Goal: Connect with others: Connect with others

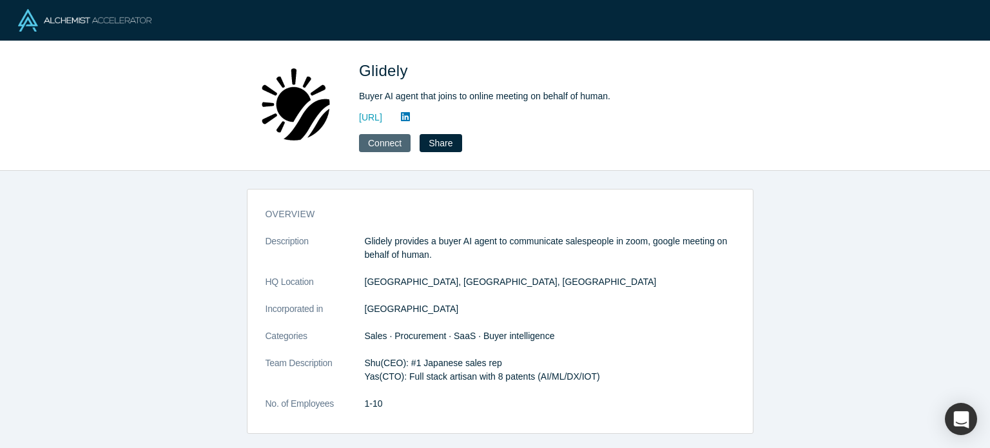
click at [385, 144] on button "Connect" at bounding box center [385, 143] width 52 height 18
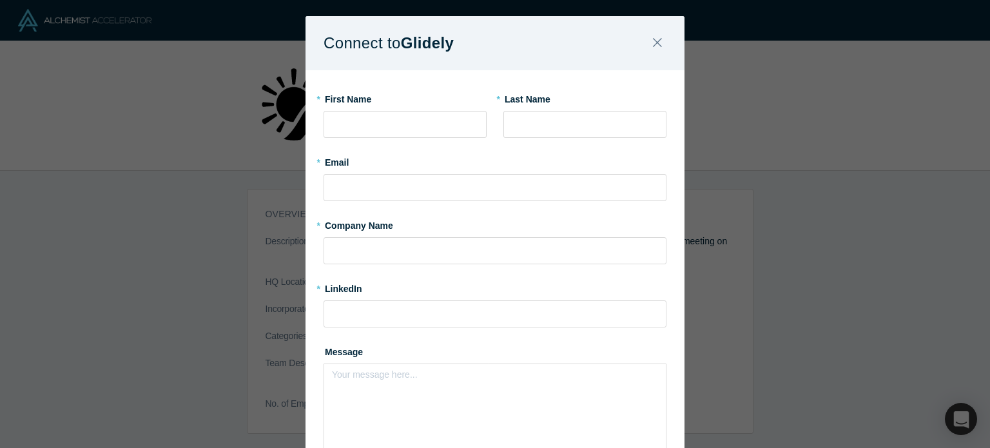
scroll to position [14, 0]
click at [653, 41] on icon "Close" at bounding box center [657, 43] width 9 height 14
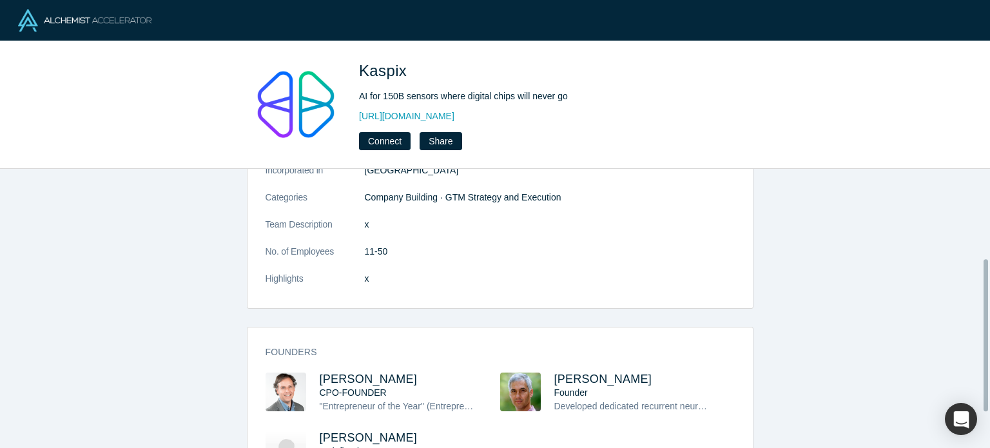
scroll to position [230, 0]
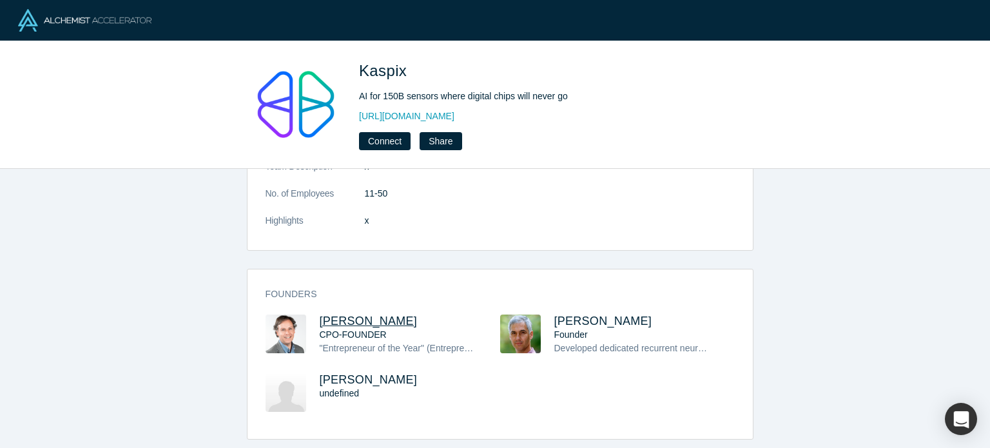
click at [391, 315] on span "Andres Valdivieso" at bounding box center [369, 321] width 98 height 13
click at [374, 140] on button "Connect" at bounding box center [385, 141] width 52 height 18
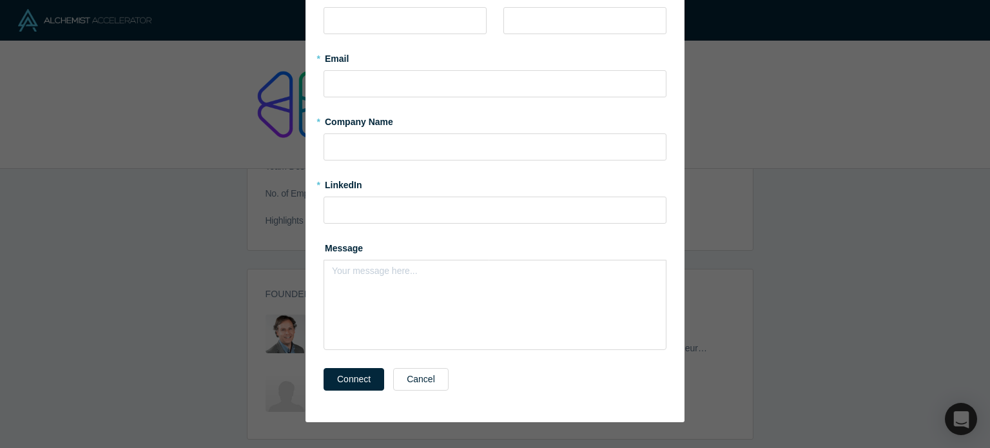
scroll to position [0, 0]
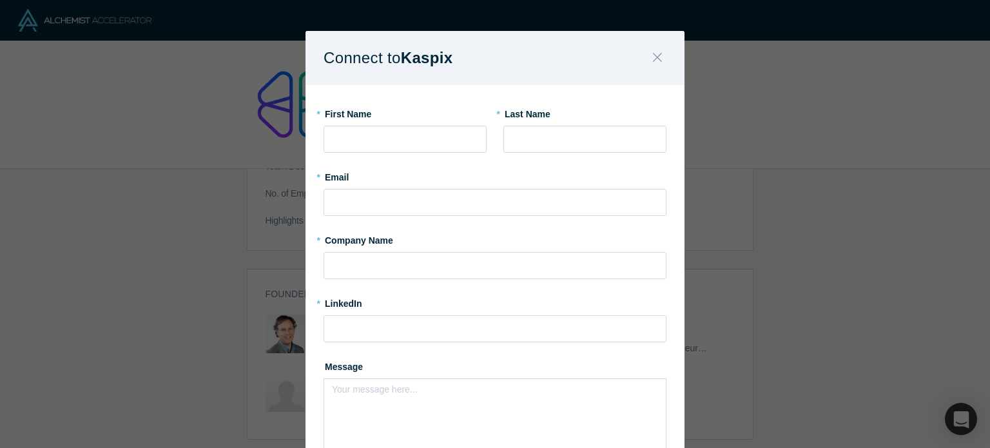
click at [654, 51] on icon "Close" at bounding box center [657, 57] width 9 height 14
